Goal: Check status: Check status

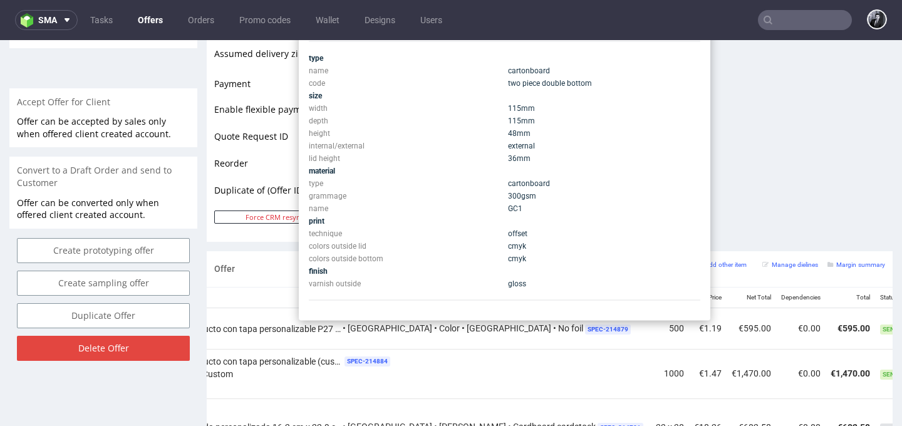
scroll to position [532, 0]
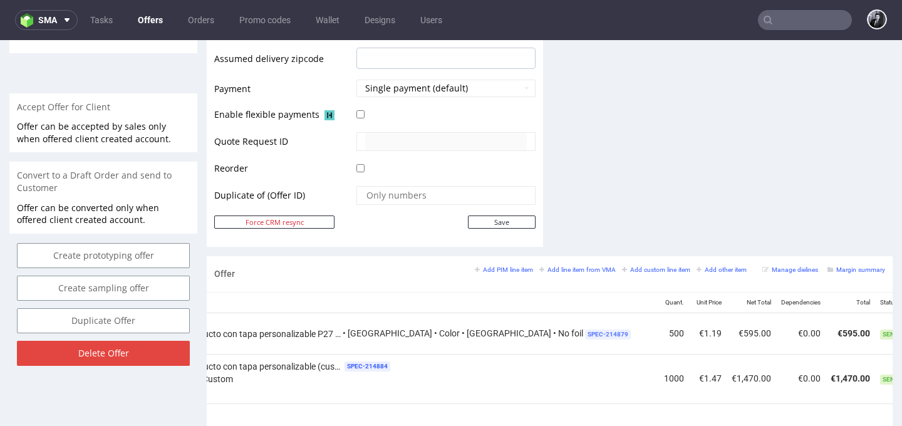
click at [585, 334] on span "SPEC- 214879" at bounding box center [608, 334] width 46 height 10
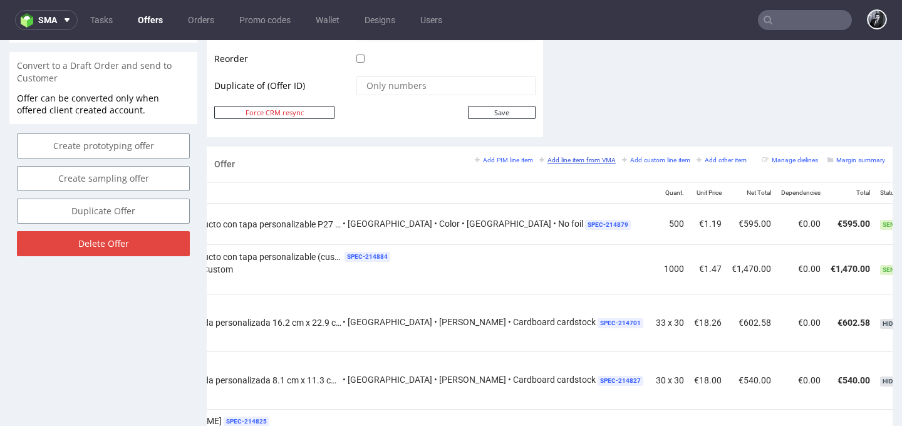
scroll to position [659, 0]
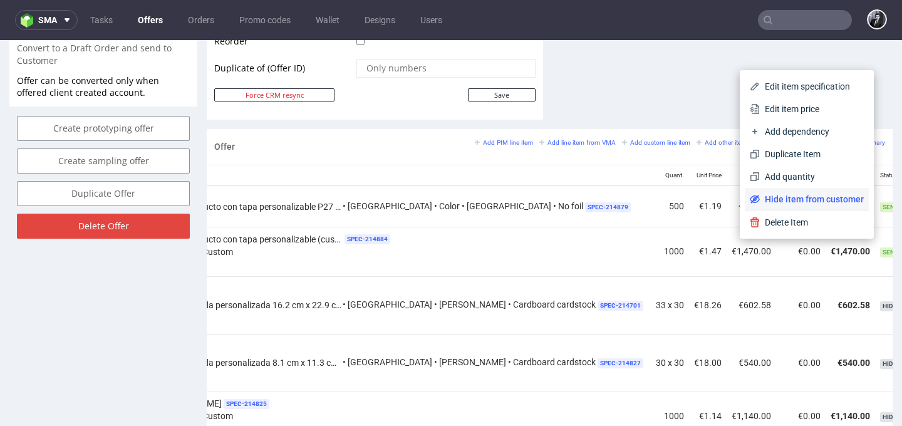
click at [825, 202] on span "Hide item from customer" at bounding box center [812, 199] width 104 height 13
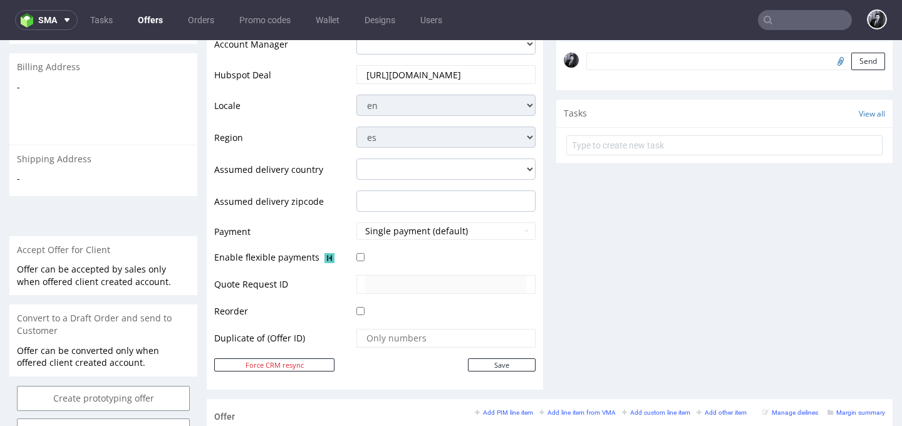
scroll to position [0, 0]
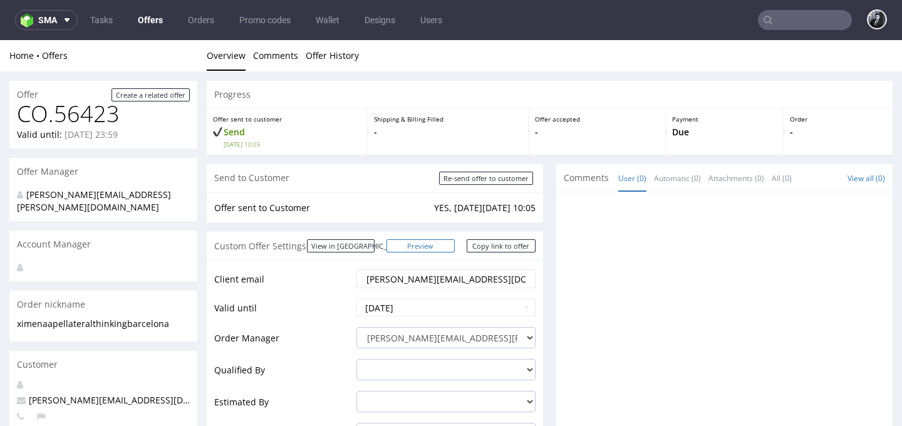
click at [419, 247] on link "Preview" at bounding box center [420, 245] width 69 height 13
click at [490, 248] on link "Copy link to offer" at bounding box center [501, 245] width 69 height 13
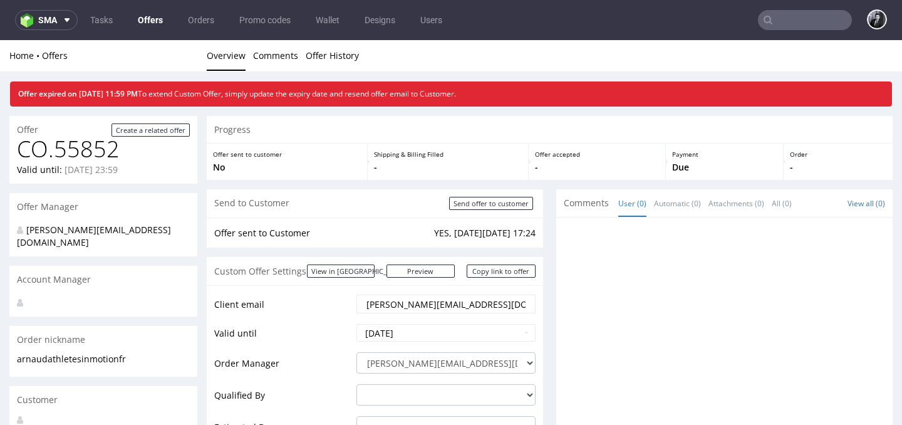
click at [134, 18] on link "Offers" at bounding box center [150, 20] width 40 height 20
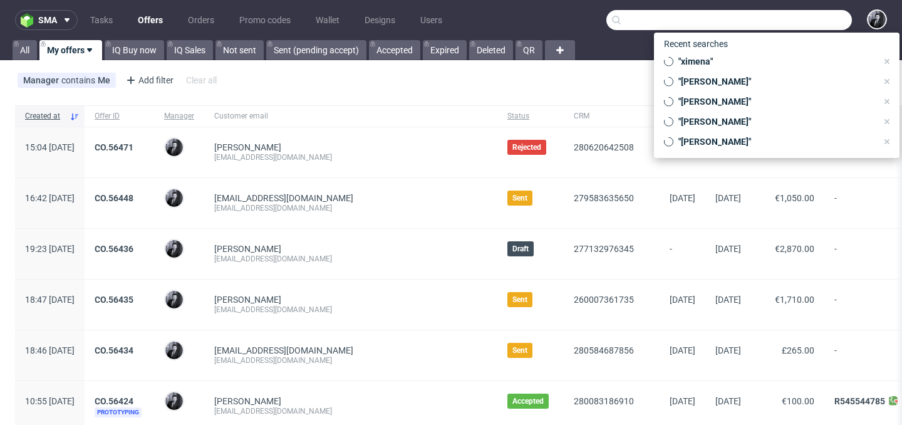
click at [802, 14] on input "text" at bounding box center [729, 20] width 246 height 20
paste input "#R169300818"
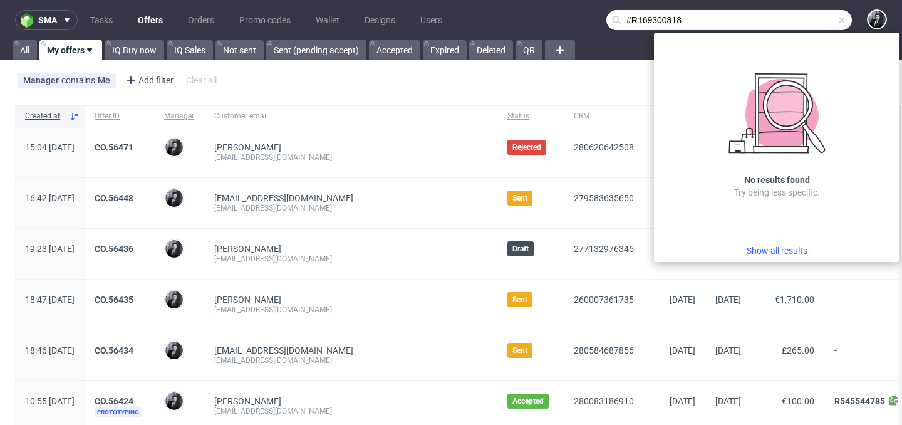
click at [622, 18] on input "#R169300818" at bounding box center [729, 20] width 246 height 20
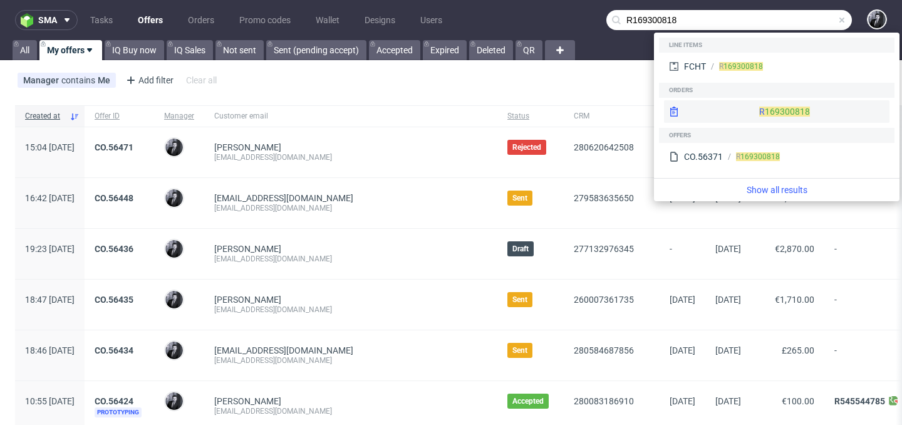
type input "R169300818"
click at [766, 111] on div "R 169300818" at bounding box center [776, 111] width 225 height 23
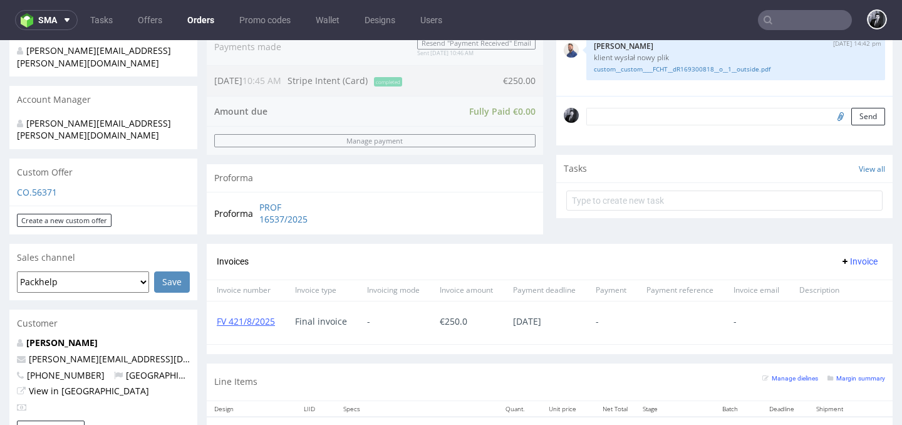
scroll to position [487, 0]
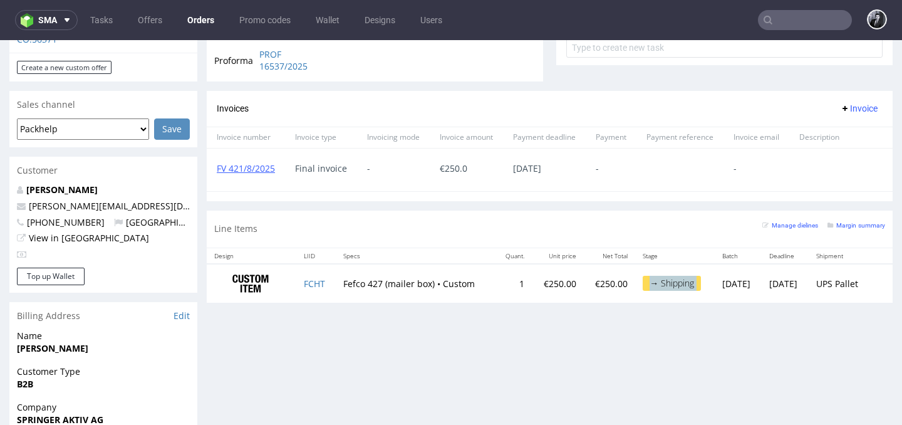
drag, startPoint x: 622, startPoint y: 282, endPoint x: 687, endPoint y: 284, distance: 65.2
click at [687, 284] on tr "FCHT Fefco 427 (mailer box) • Custom 1 €250.00 €250.00 → Shipping Fri 08 Aug Th…" at bounding box center [550, 283] width 686 height 39
click at [715, 284] on td "Fri 08 Aug" at bounding box center [738, 283] width 47 height 39
drag, startPoint x: 671, startPoint y: 284, endPoint x: 612, endPoint y: 282, distance: 58.9
click at [635, 282] on td "→ Shipping" at bounding box center [675, 283] width 80 height 39
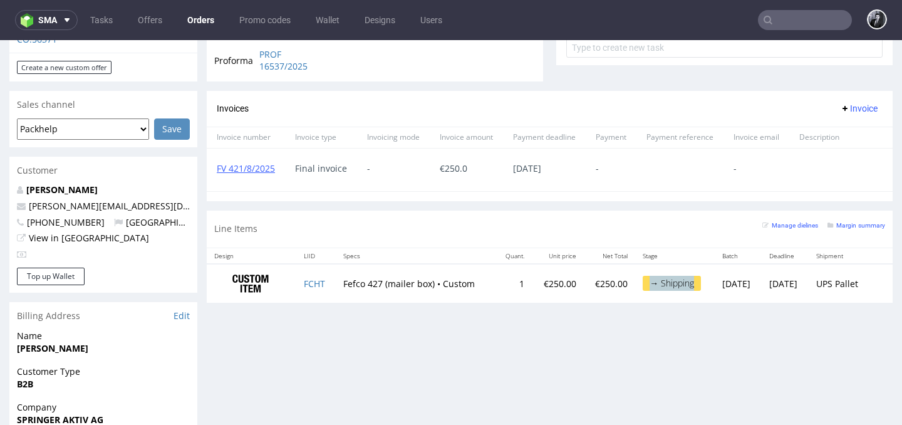
click at [643, 282] on div "→ Shipping" at bounding box center [672, 283] width 58 height 15
drag, startPoint x: 624, startPoint y: 282, endPoint x: 674, endPoint y: 284, distance: 49.5
click at [674, 284] on div "→ Shipping" at bounding box center [672, 283] width 58 height 15
drag, startPoint x: 674, startPoint y: 284, endPoint x: 625, endPoint y: 287, distance: 48.9
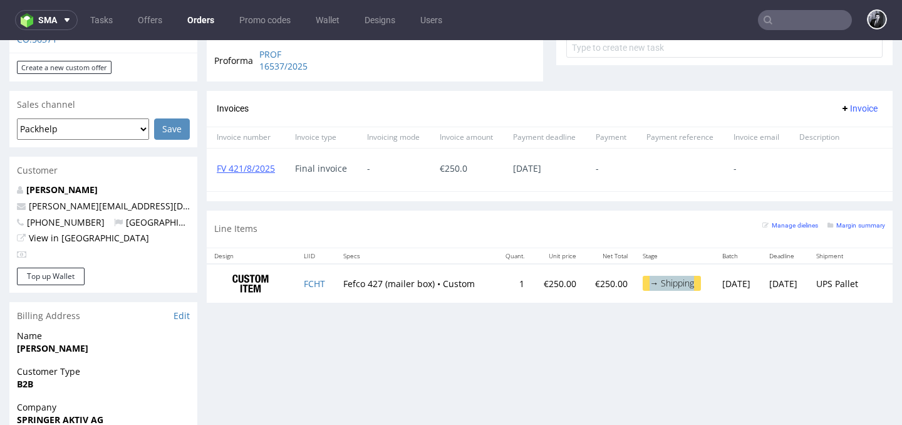
click at [643, 287] on div "→ Shipping" at bounding box center [672, 283] width 58 height 15
drag, startPoint x: 625, startPoint y: 287, endPoint x: 664, endPoint y: 287, distance: 39.5
click at [664, 287] on div "→ Shipping" at bounding box center [672, 283] width 58 height 15
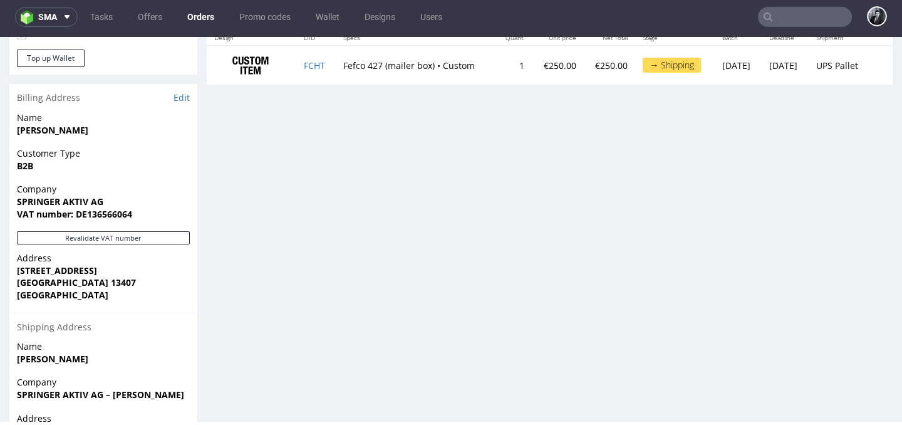
scroll to position [768, 0]
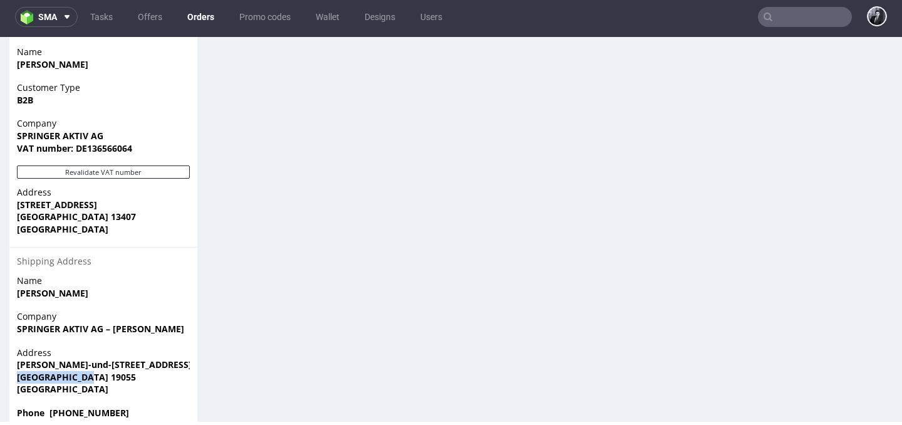
drag, startPoint x: 95, startPoint y: 353, endPoint x: 14, endPoint y: 351, distance: 80.8
click at [14, 351] on div "Address Schall-und-Schwencke-Weg 24 Schwerin 19055 Germany" at bounding box center [103, 376] width 188 height 60
copy strong "Schwerin 19055"
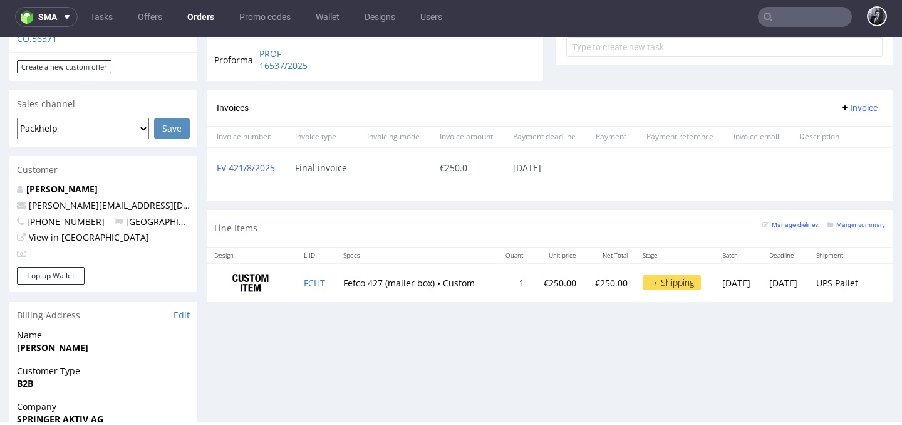
scroll to position [483, 0]
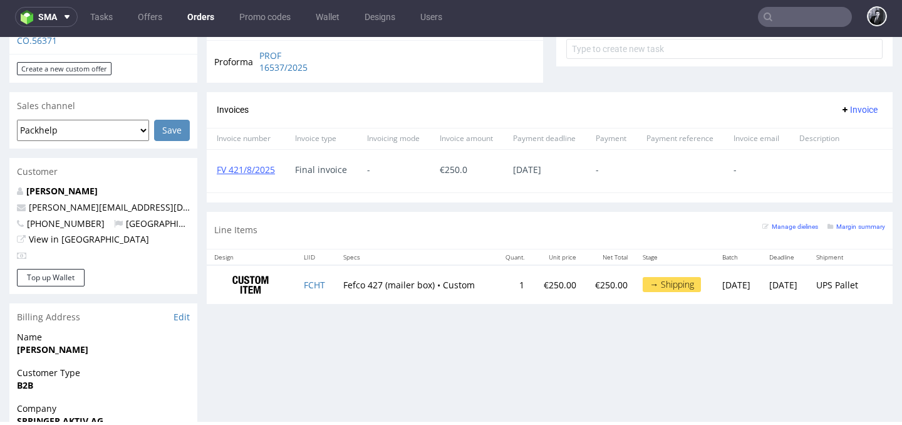
drag, startPoint x: 497, startPoint y: 285, endPoint x: 738, endPoint y: 299, distance: 241.5
click at [738, 299] on tr "FCHT Fefco 427 (mailer box) • Custom 1 €250.00 €250.00 → Shipping Fri 08 Aug Th…" at bounding box center [550, 284] width 686 height 39
click at [765, 296] on td "Thu 14 Aug" at bounding box center [785, 284] width 47 height 39
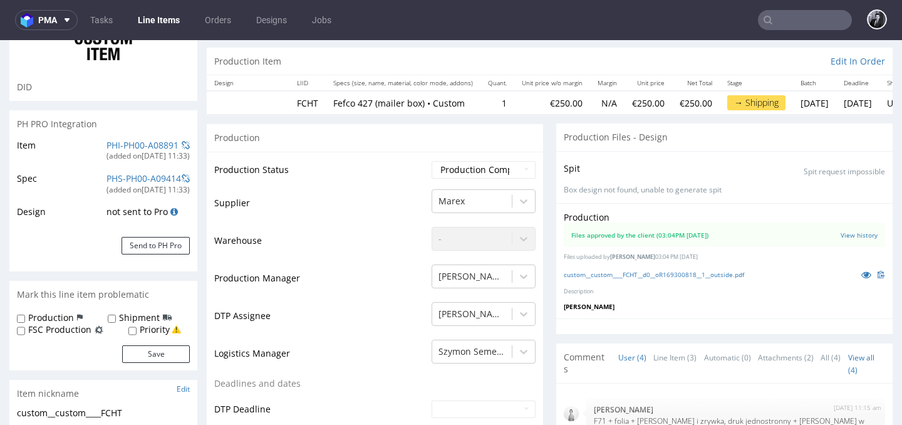
scroll to position [125, 0]
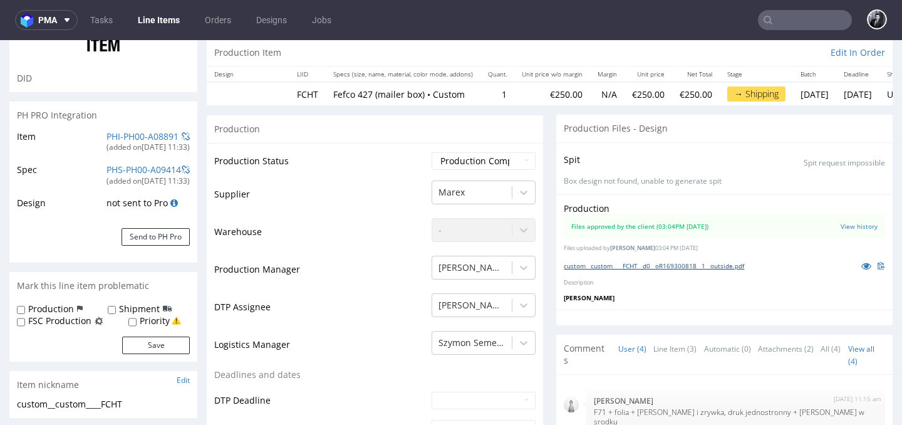
click at [670, 261] on link "custom__custom____FCHT__d0__oR169300818__1__outside.pdf" at bounding box center [654, 265] width 180 height 9
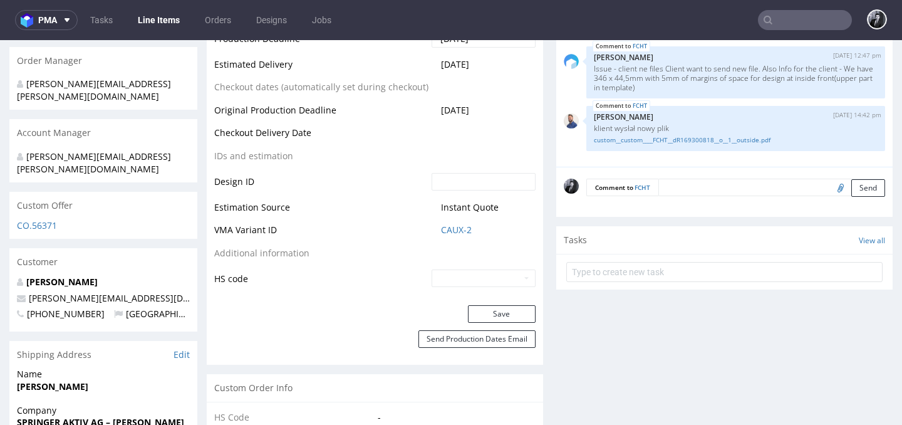
scroll to position [557, 0]
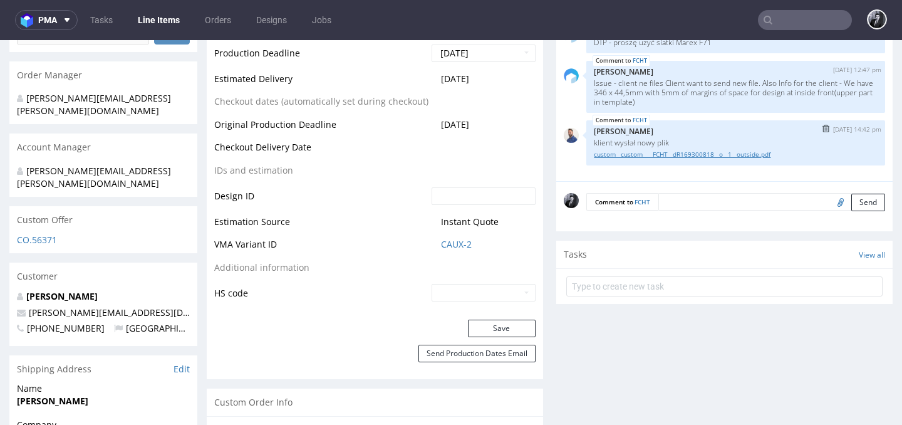
click at [702, 150] on link "custom__custom____FCHT__dR169300818__o__1__outside.pdf" at bounding box center [736, 154] width 284 height 9
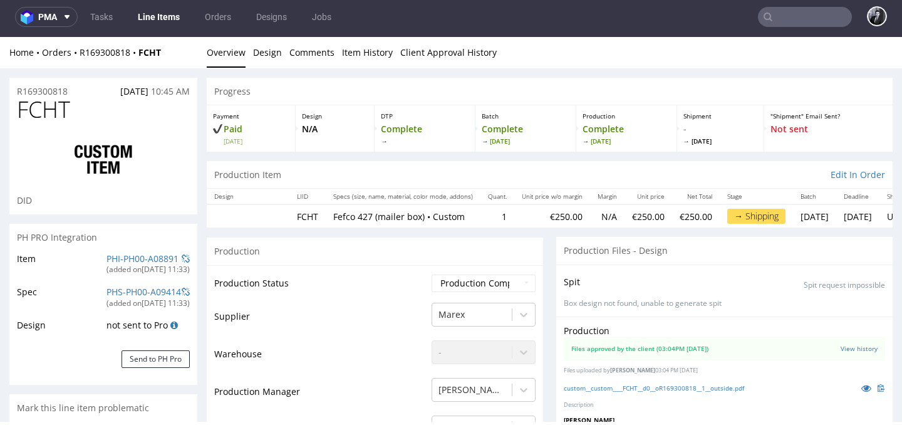
scroll to position [0, 0]
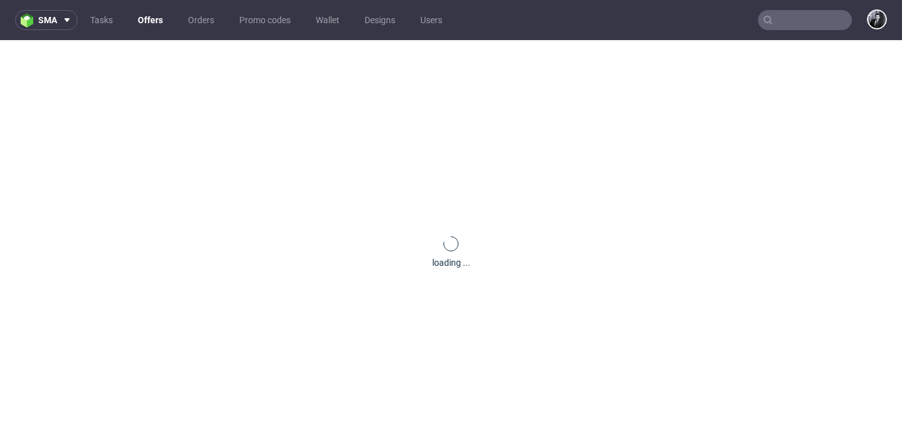
click at [775, 19] on input "text" at bounding box center [805, 20] width 94 height 20
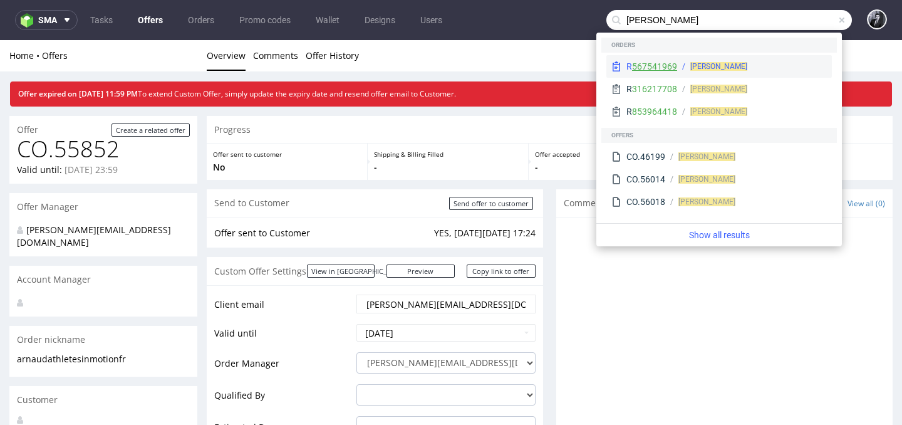
type input "[PERSON_NAME]"
click at [654, 65] on link "567541969" at bounding box center [654, 66] width 45 height 10
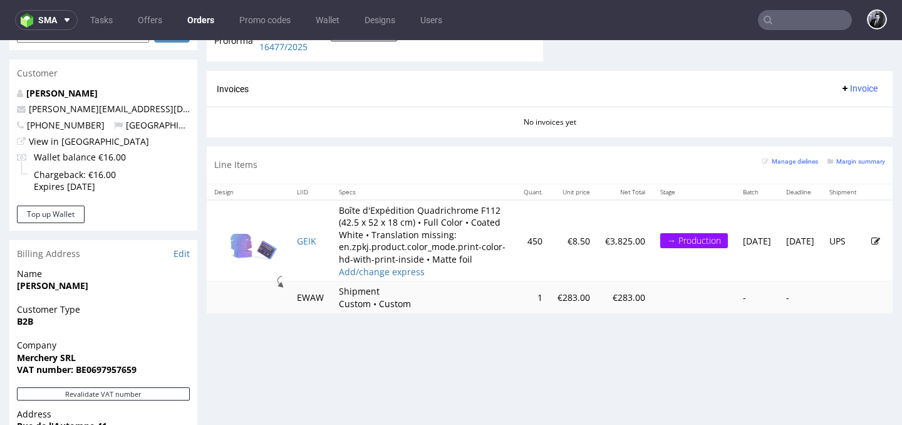
scroll to position [601, 0]
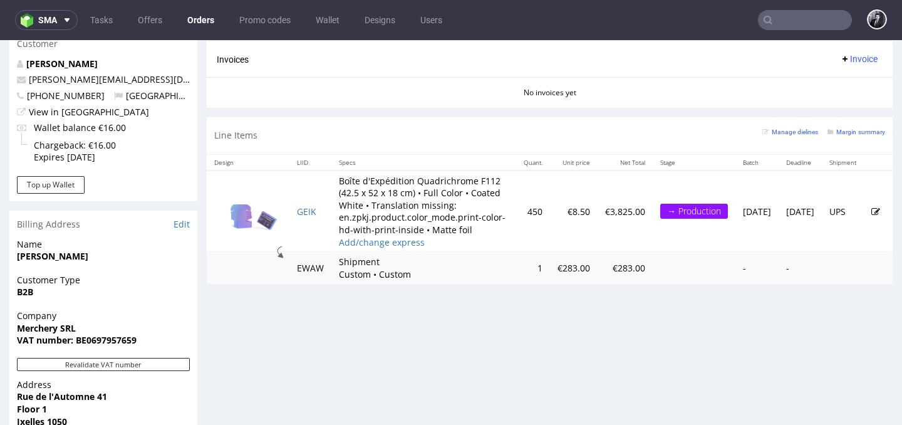
click at [660, 219] on div "→ Production" at bounding box center [694, 211] width 68 height 15
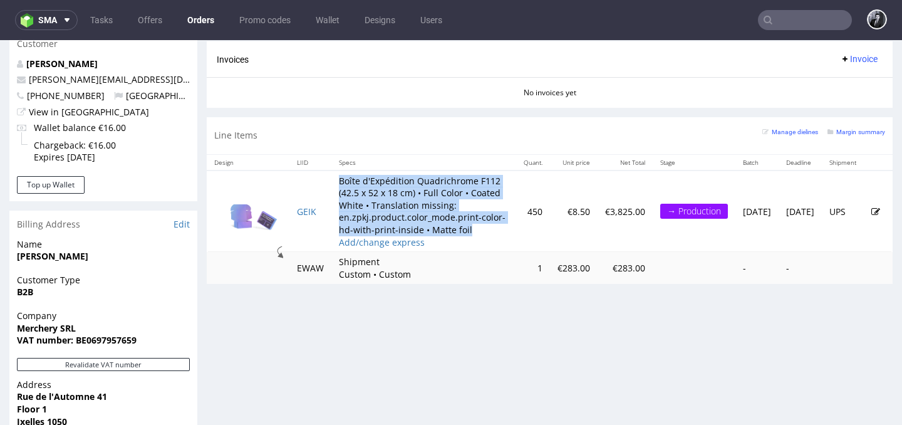
drag, startPoint x: 392, startPoint y: 256, endPoint x: 334, endPoint y: 184, distance: 92.6
click at [334, 184] on td "Boîte d'Expédition Quadrichrome F112 (42.5 x 52 x 18 cm) • Full Color • Coated …" at bounding box center [423, 211] width 185 height 82
click at [394, 217] on td "Boîte d'Expédition Quadrichrome F112 (42.5 x 52 x 18 cm) • Full Color • Coated …" at bounding box center [423, 211] width 185 height 82
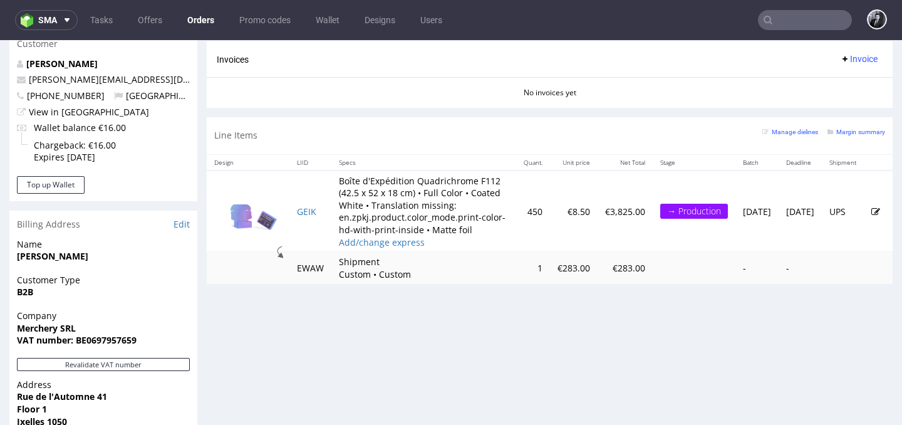
drag, startPoint x: 761, startPoint y: 224, endPoint x: 803, endPoint y: 225, distance: 42.0
click at [804, 225] on td "[DATE]" at bounding box center [799, 211] width 43 height 82
click at [803, 225] on td "[DATE]" at bounding box center [799, 211] width 43 height 82
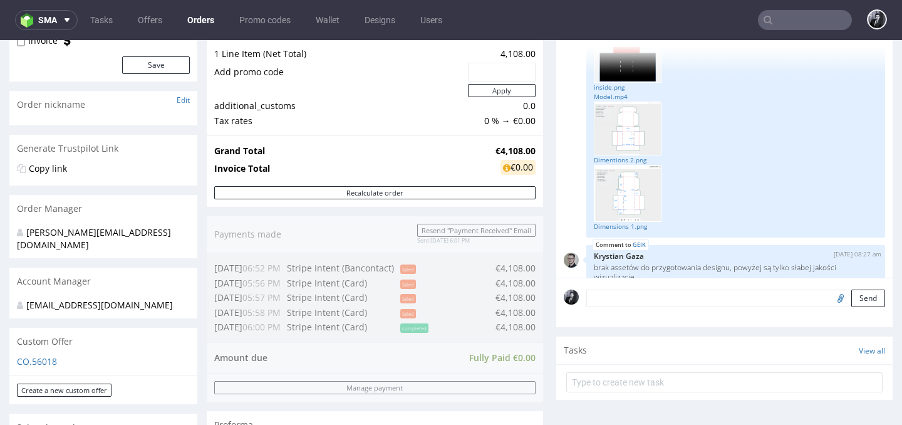
scroll to position [0, 0]
